Goal: Information Seeking & Learning: Learn about a topic

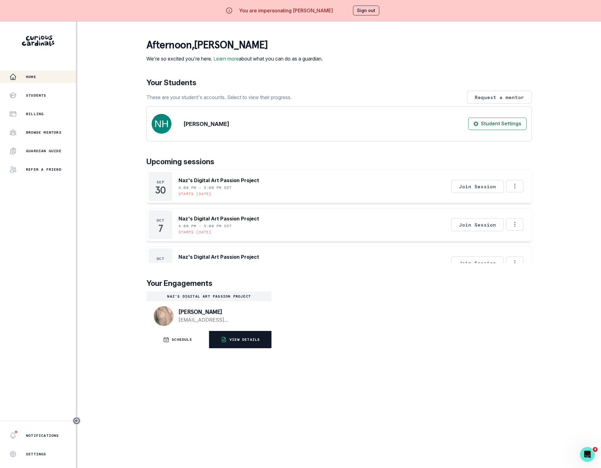
click at [248, 348] on button "VIEW DETAILS" at bounding box center [240, 339] width 62 height 17
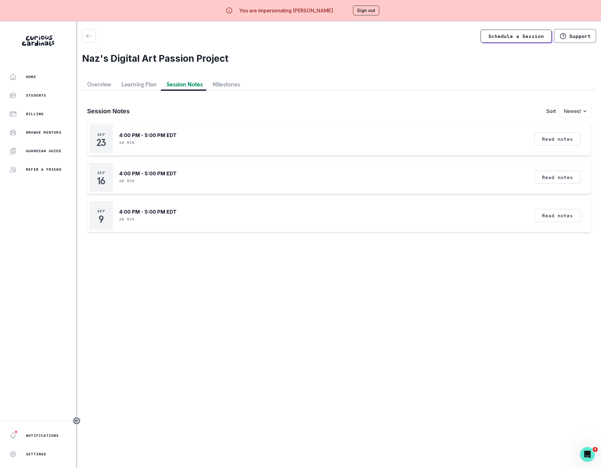
click at [192, 84] on button "Session Notes" at bounding box center [184, 84] width 46 height 11
click at [563, 142] on button "Read notes" at bounding box center [557, 138] width 46 height 13
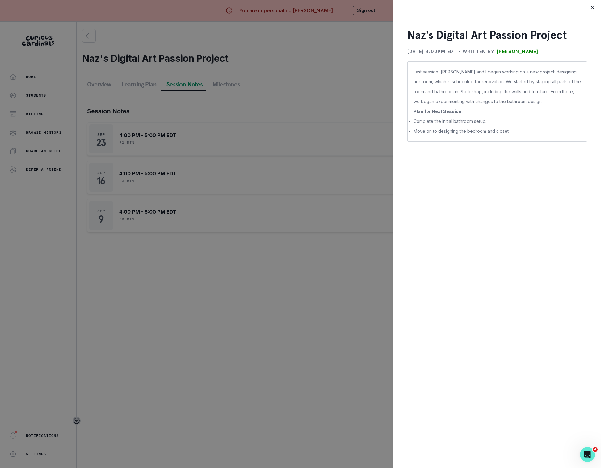
click at [332, 211] on div "Naz's Digital Art Passion Project [DATE] 4:00PM EDT • Written by [PERSON_NAME] …" at bounding box center [300, 234] width 601 height 468
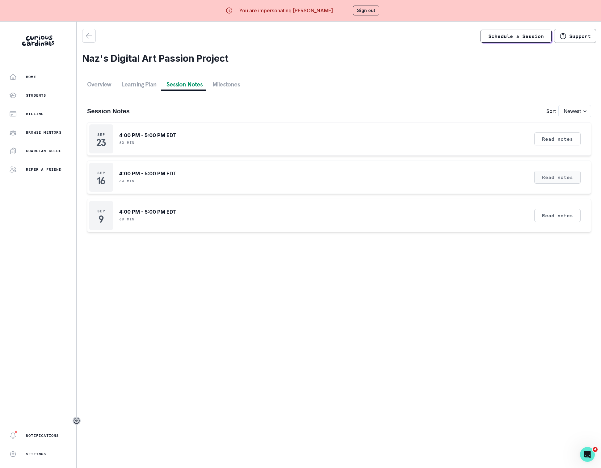
click at [561, 173] on button "Read notes" at bounding box center [557, 177] width 46 height 13
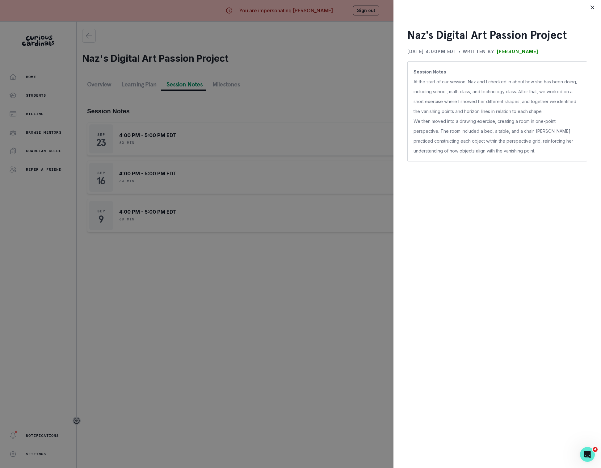
click at [336, 203] on div "Naz's Digital Art Passion Project [DATE] 4:00PM EDT • Written by [PERSON_NAME] …" at bounding box center [300, 234] width 601 height 468
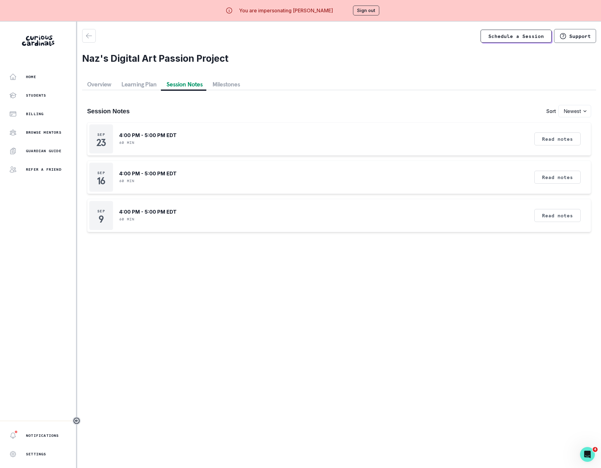
click at [145, 82] on button "Learning Plan" at bounding box center [138, 84] width 45 height 11
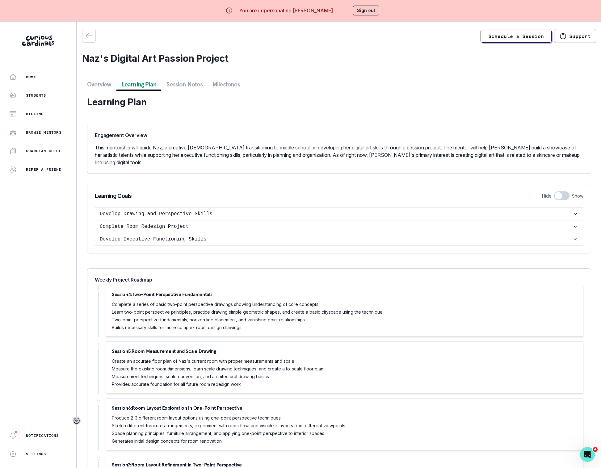
click at [105, 85] on button "Overview" at bounding box center [99, 84] width 34 height 11
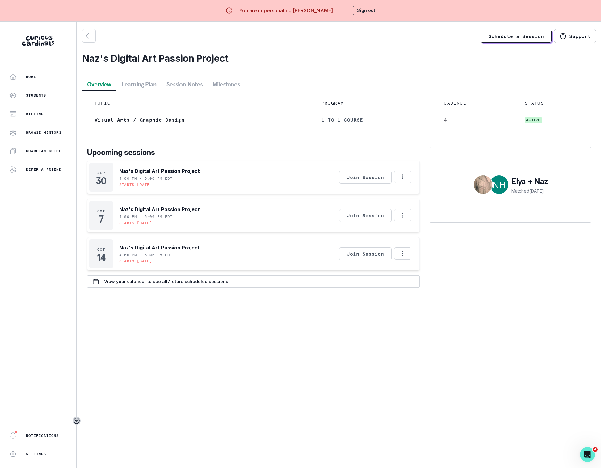
click at [221, 88] on button "Milestones" at bounding box center [225, 84] width 37 height 11
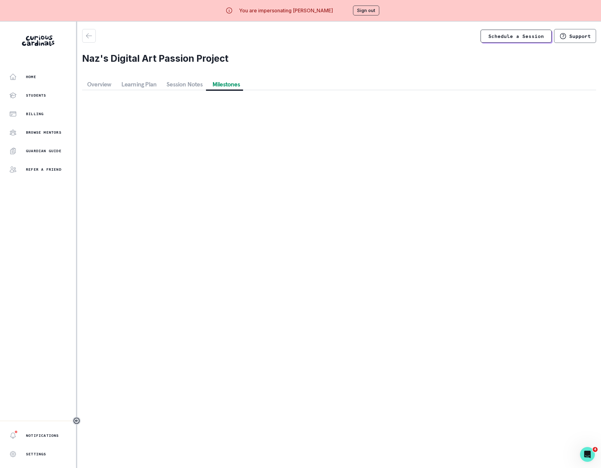
click at [182, 84] on button "Session Notes" at bounding box center [184, 84] width 46 height 11
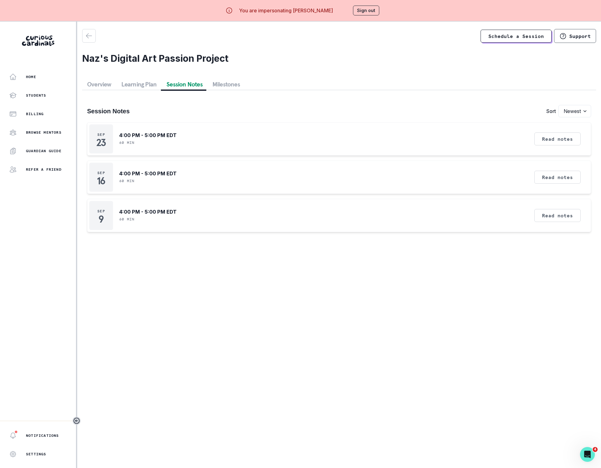
click at [148, 84] on button "Learning Plan" at bounding box center [138, 84] width 45 height 11
click at [187, 82] on button "Session Notes" at bounding box center [184, 84] width 46 height 11
click at [574, 136] on button "Read notes" at bounding box center [557, 138] width 46 height 13
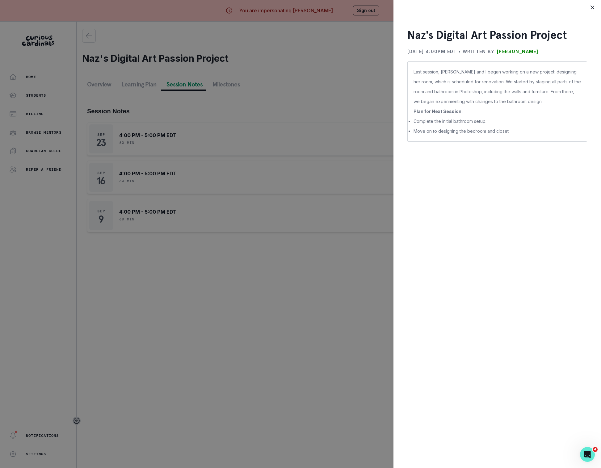
drag, startPoint x: 565, startPoint y: 51, endPoint x: 508, endPoint y: 46, distance: 57.0
click at [509, 49] on div "[DATE] 4:00PM EDT • Written by [PERSON_NAME]" at bounding box center [497, 52] width 180 height 10
copy div "[DATE] 4:00PM EDT • Written by [PERSON_NAME]"
click at [272, 58] on div "Naz's Digital Art Passion Project [DATE] 4:00PM EDT • Written by [PERSON_NAME] …" at bounding box center [300, 234] width 601 height 468
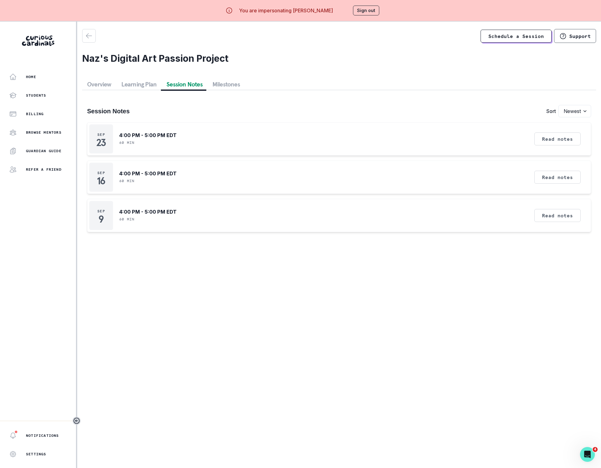
click at [375, 8] on button "Sign out" at bounding box center [366, 11] width 26 height 10
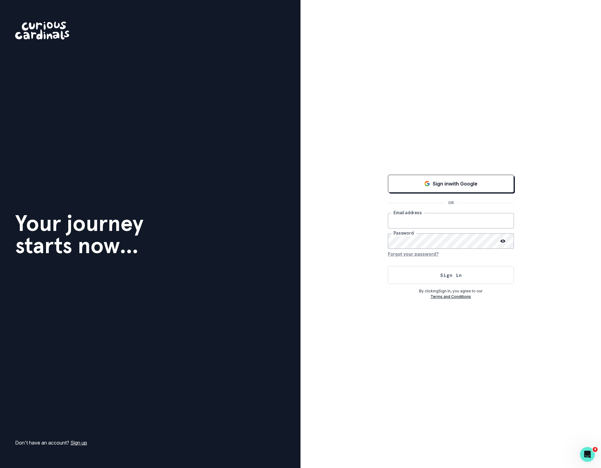
type input "[PERSON_NAME][EMAIL_ADDRESS][DOMAIN_NAME]"
click at [417, 275] on button "Sign in" at bounding box center [451, 275] width 126 height 18
